Goal: Find specific page/section: Find specific page/section

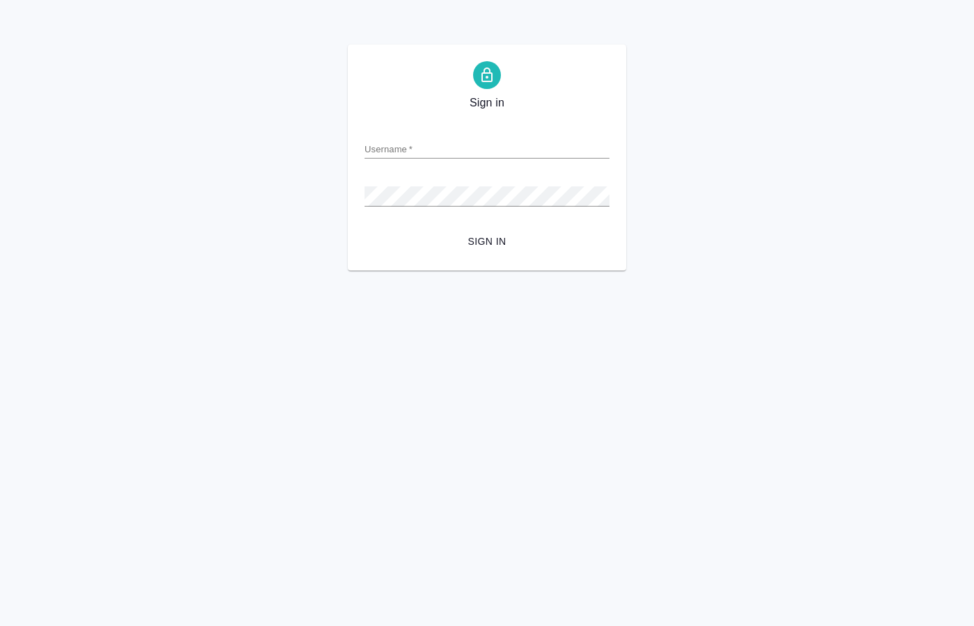
click at [399, 144] on input "Username   *" at bounding box center [487, 148] width 245 height 19
paste input "[EMAIL_ADDRESS][DOMAIN_NAME]"
type input "[EMAIL_ADDRESS][DOMAIN_NAME]"
click at [479, 242] on span "Sign in" at bounding box center [487, 241] width 223 height 17
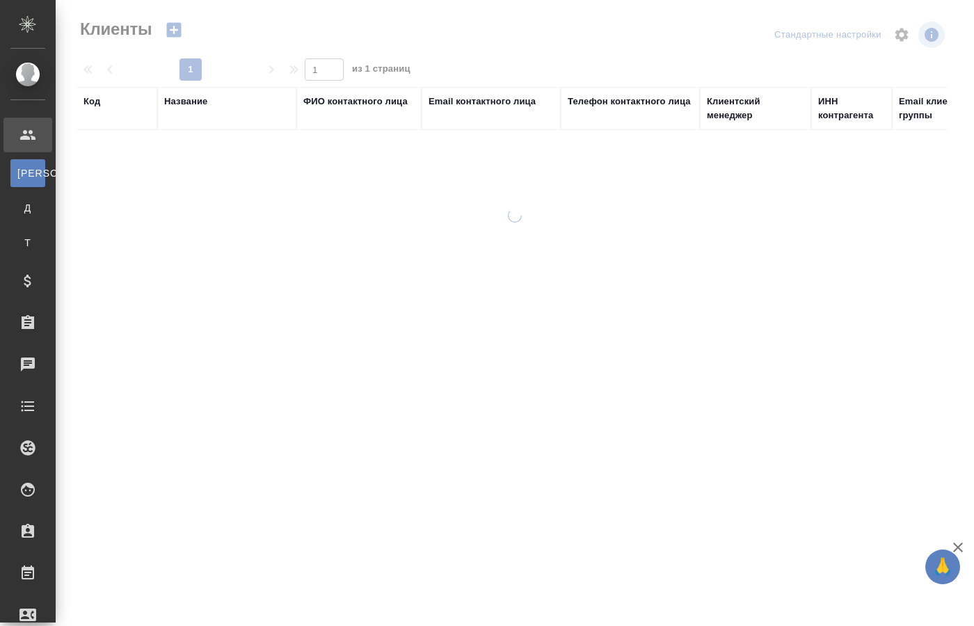
select select "RU"
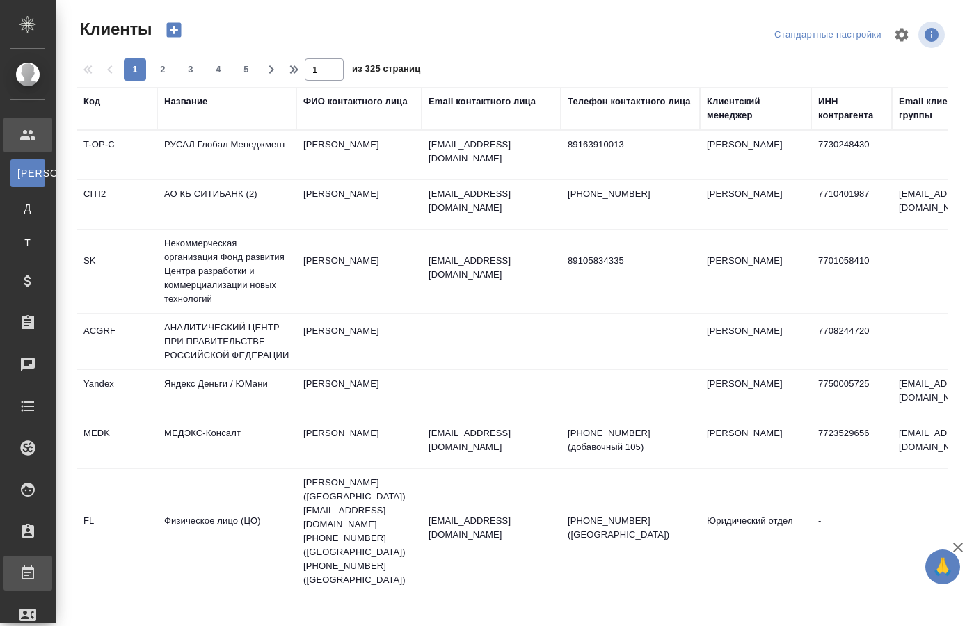
click at [28, 576] on div "Работы" at bounding box center [10, 573] width 35 height 21
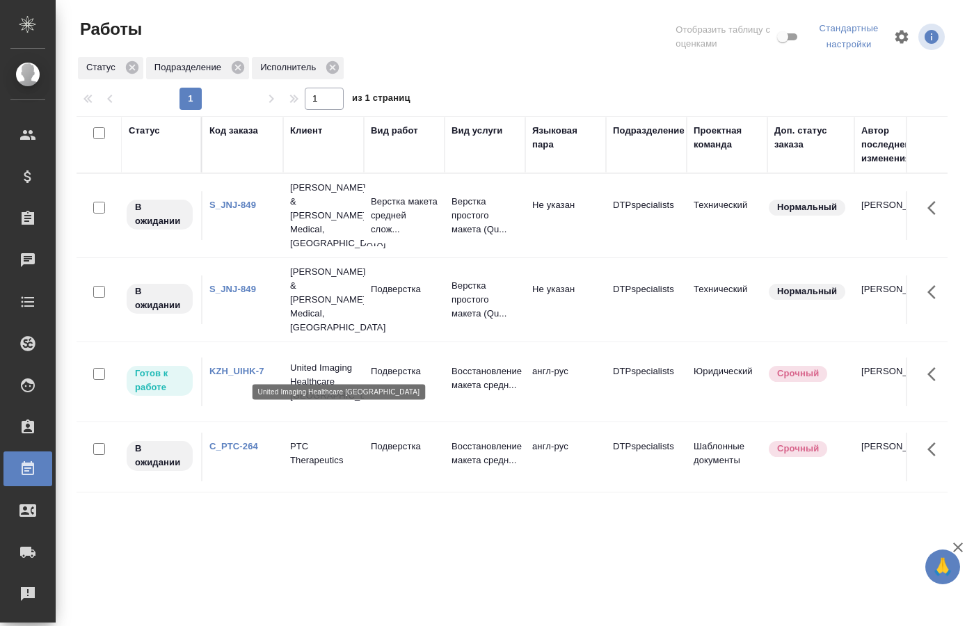
click at [331, 361] on p "United Imaging Healthcare Kazakhstan" at bounding box center [323, 382] width 67 height 42
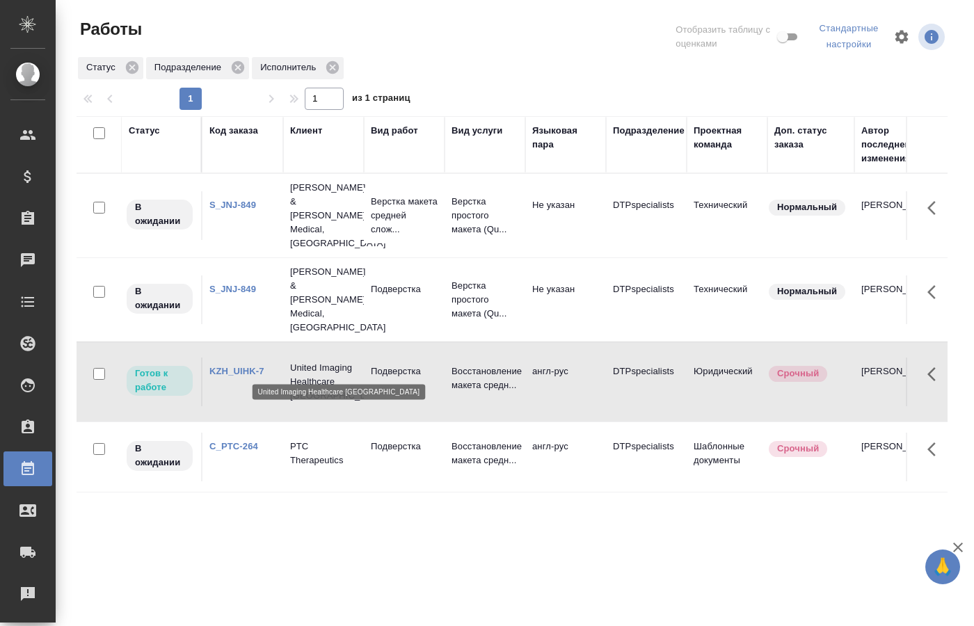
click at [331, 361] on p "United Imaging Healthcare Kazakhstan" at bounding box center [323, 382] width 67 height 42
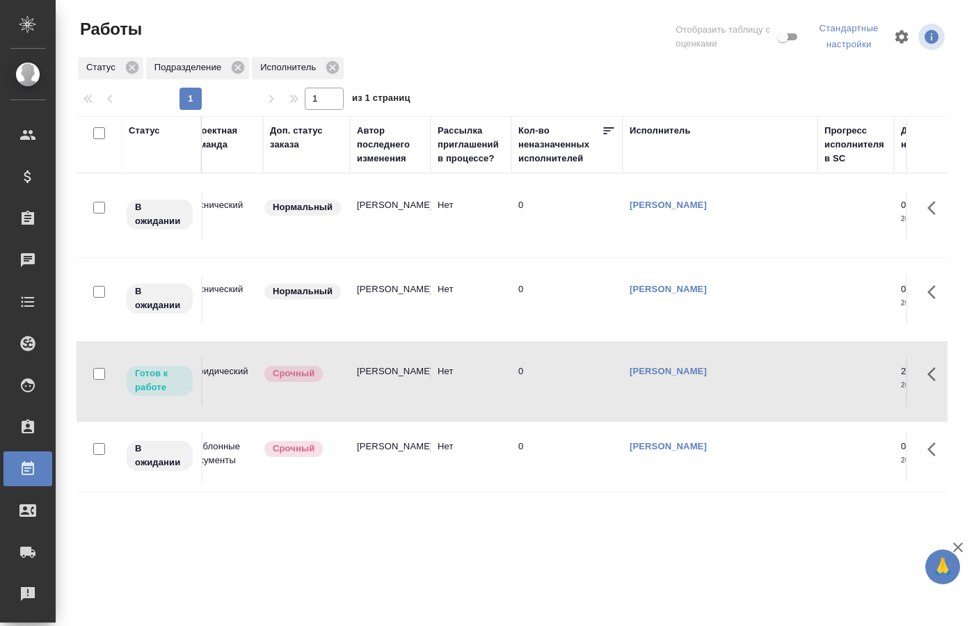
scroll to position [0, 824]
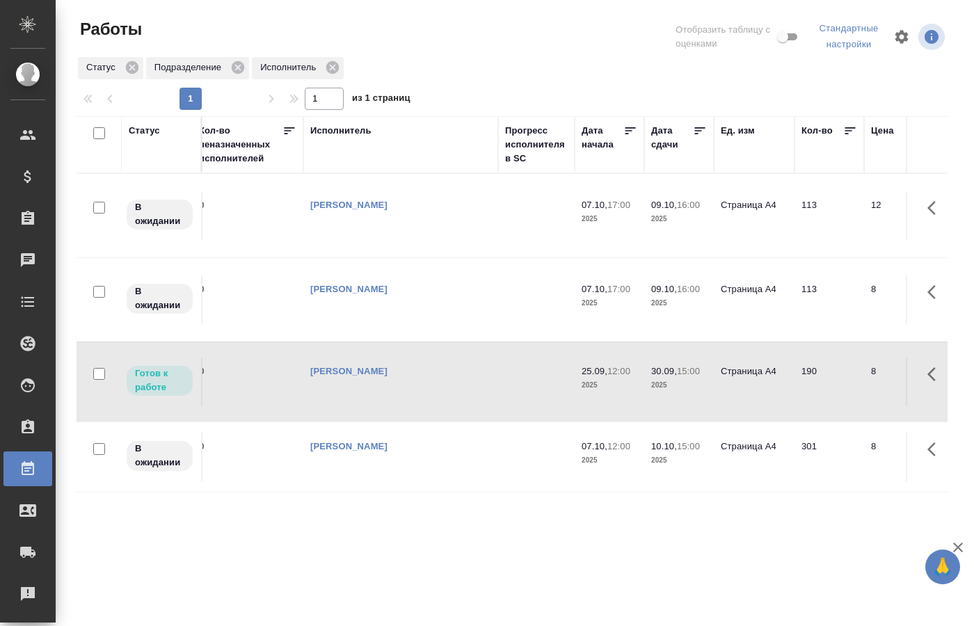
click at [349, 366] on link "[PERSON_NAME]" at bounding box center [348, 371] width 77 height 10
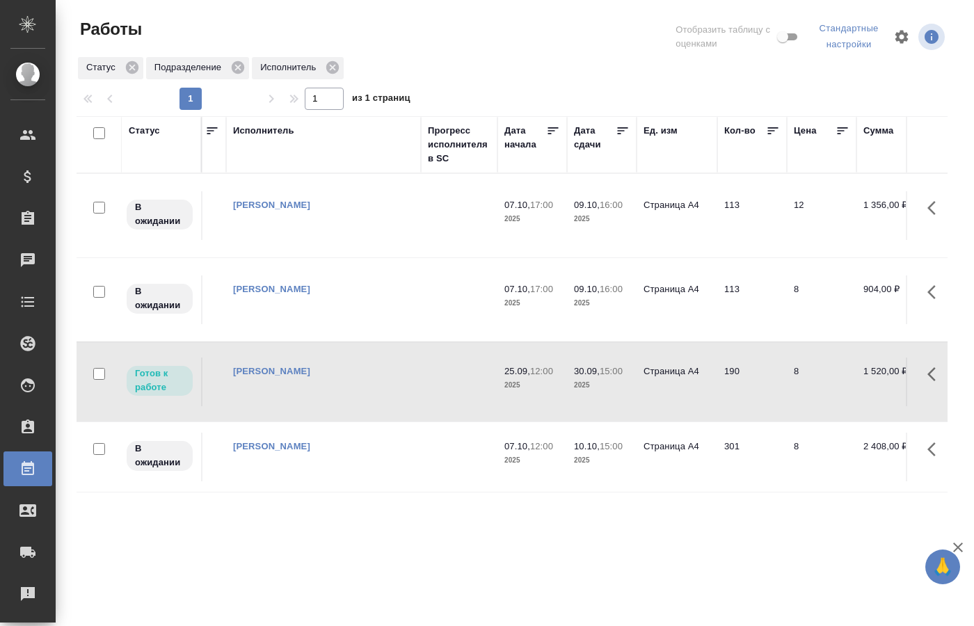
scroll to position [0, 866]
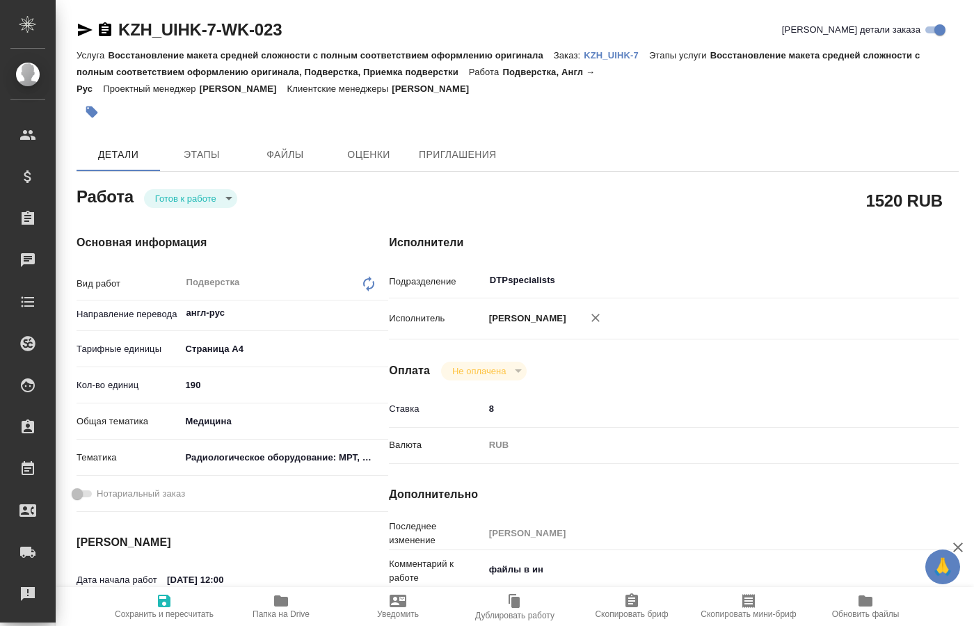
type textarea "x"
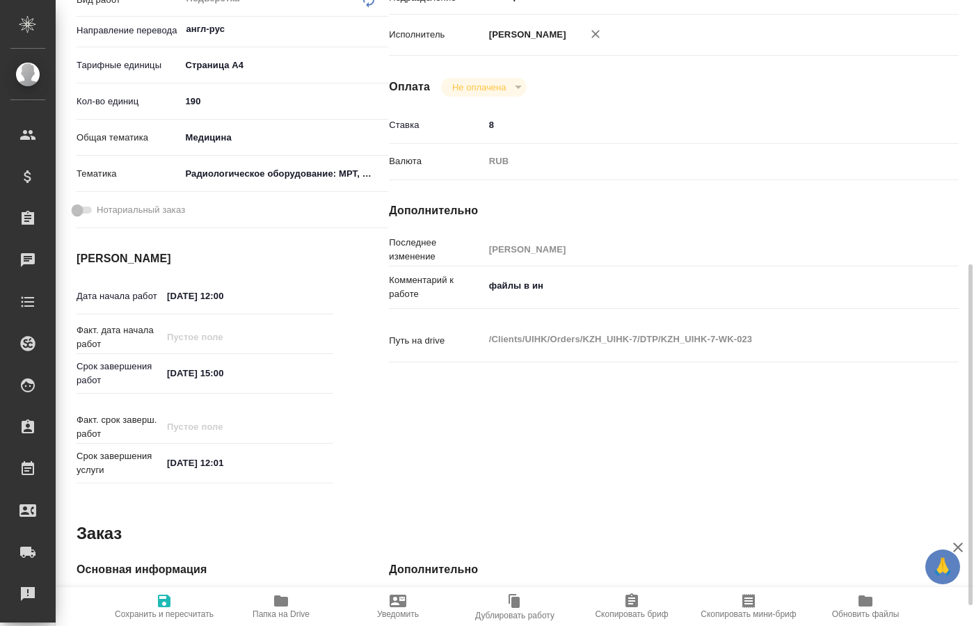
scroll to position [355, 0]
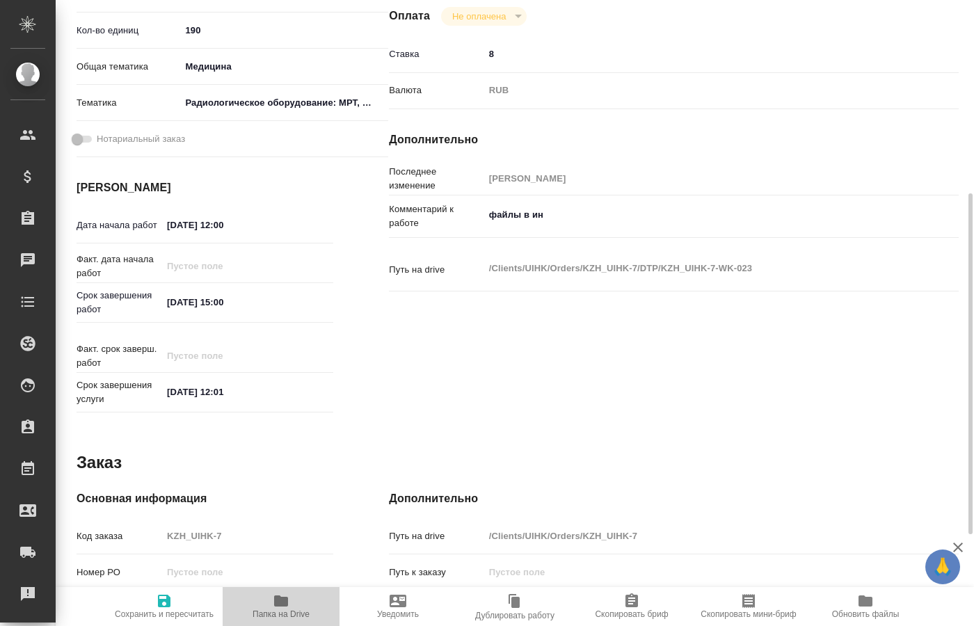
click at [280, 610] on span "Папка на Drive" at bounding box center [281, 615] width 57 height 10
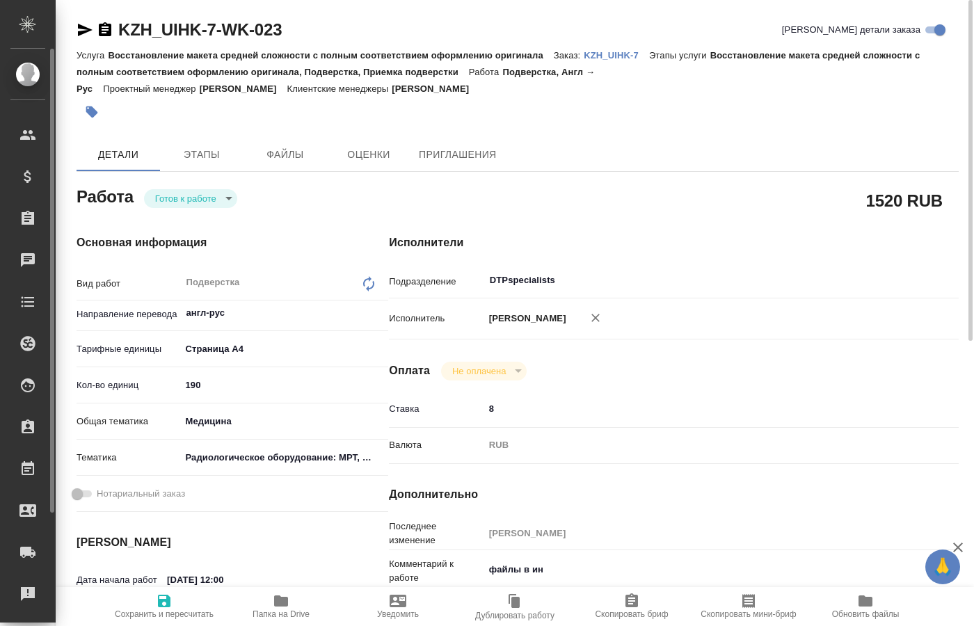
type textarea "x"
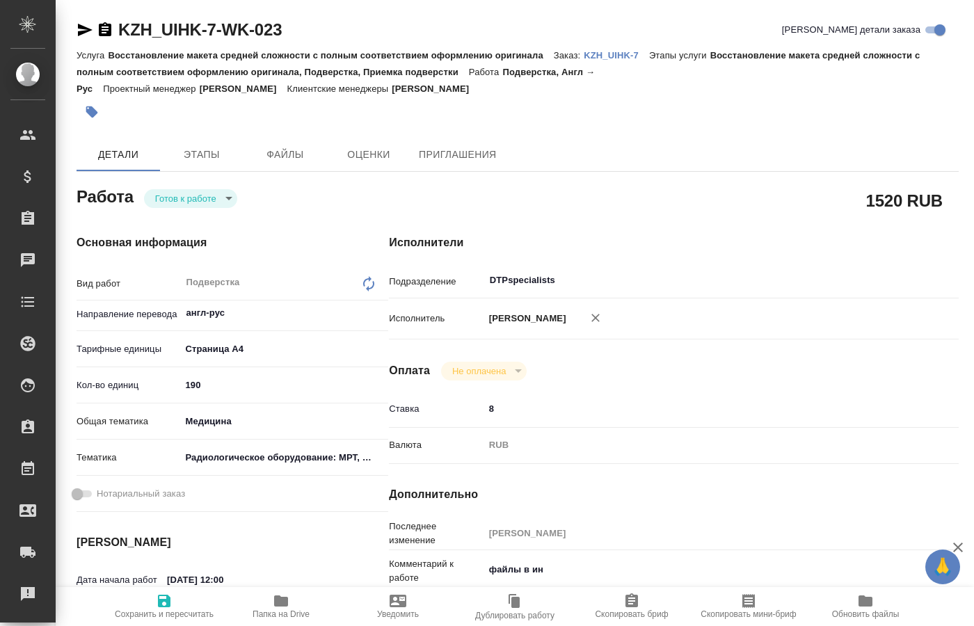
click at [681, 365] on div "Оплата Не оплачена notPayed" at bounding box center [674, 371] width 570 height 19
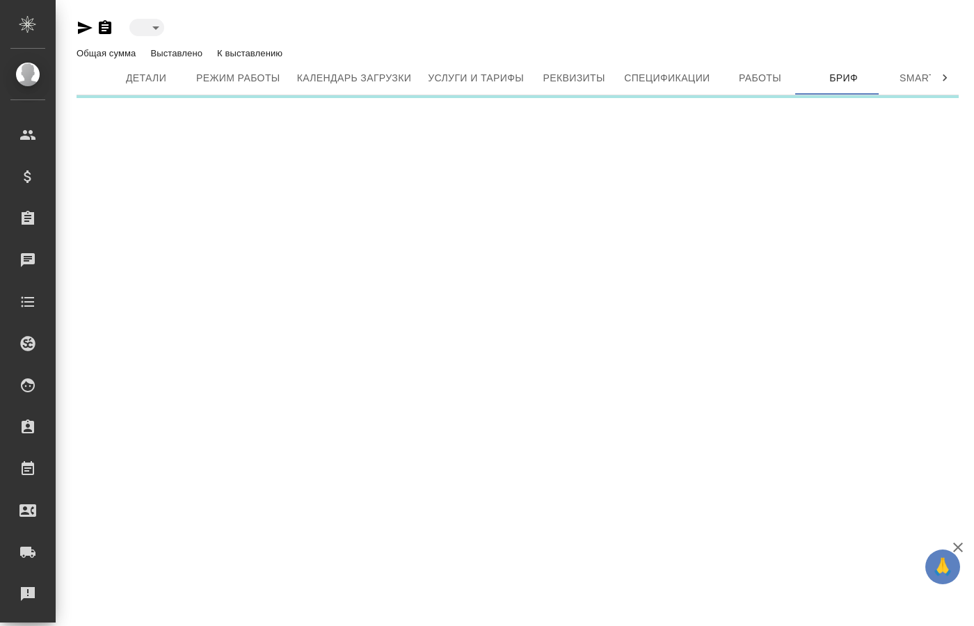
type input "active"
